Goal: Check status: Check status

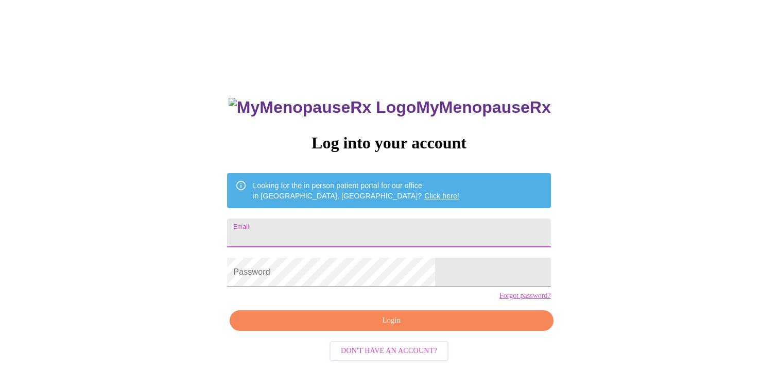
click at [424, 223] on input "Email" at bounding box center [388, 232] width 323 height 29
type input "[EMAIL_ADDRESS][DOMAIN_NAME]"
click at [389, 291] on form "Password" at bounding box center [388, 271] width 323 height 39
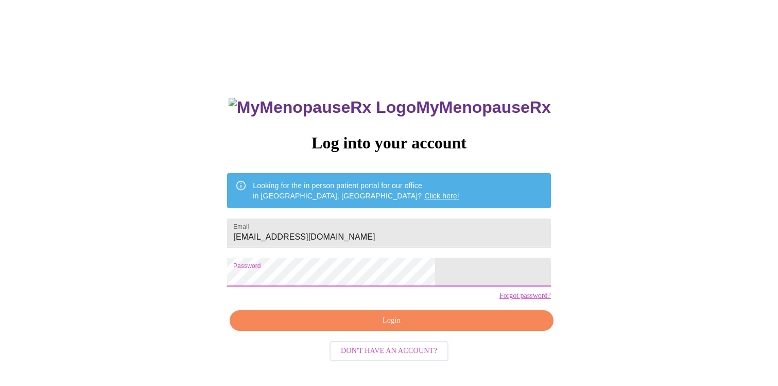
click at [416, 327] on span "Login" at bounding box center [391, 320] width 300 height 13
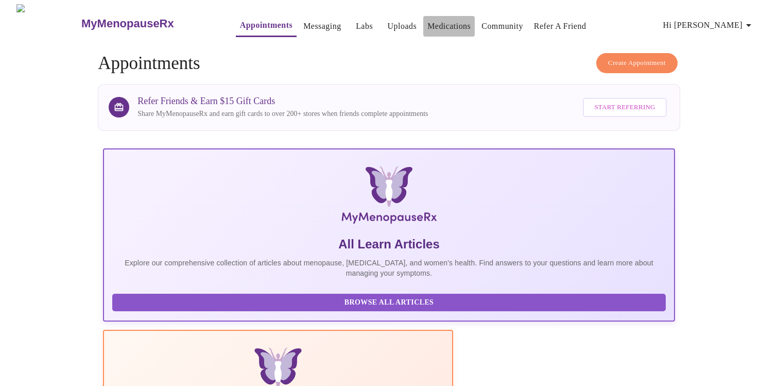
click at [445, 24] on link "Medications" at bounding box center [448, 26] width 43 height 14
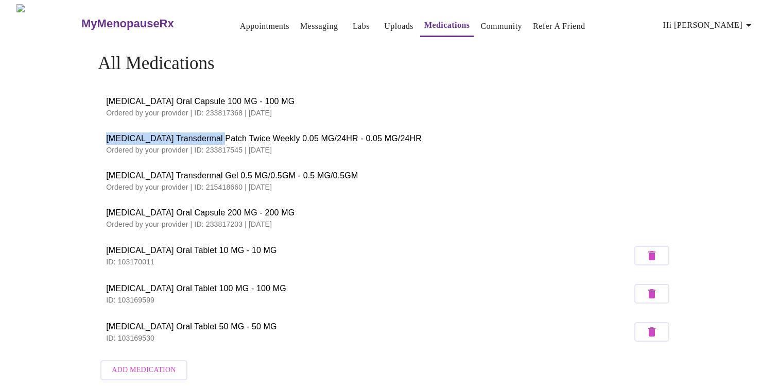
drag, startPoint x: 108, startPoint y: 135, endPoint x: 212, endPoint y: 137, distance: 104.0
click at [212, 137] on span "[MEDICAL_DATA] Transdermal Patch Twice Weekly 0.05 MG/24HR - 0.05 MG/24HR" at bounding box center [389, 138] width 566 height 12
copy span "[MEDICAL_DATA] Transdermal Patch"
click at [309, 151] on p "Ordered by your provider | ID: 233817545 | [DATE]" at bounding box center [389, 150] width 566 height 10
drag, startPoint x: 267, startPoint y: 136, endPoint x: 320, endPoint y: 136, distance: 52.5
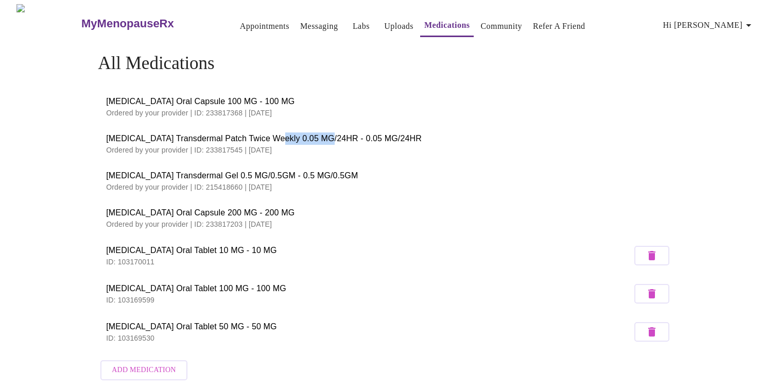
click at [320, 136] on span "[MEDICAL_DATA] Transdermal Patch Twice Weekly 0.05 MG/24HR - 0.05 MG/24HR" at bounding box center [389, 138] width 566 height 12
copy span "0.05 MG/24HR"
